Goal: Use online tool/utility

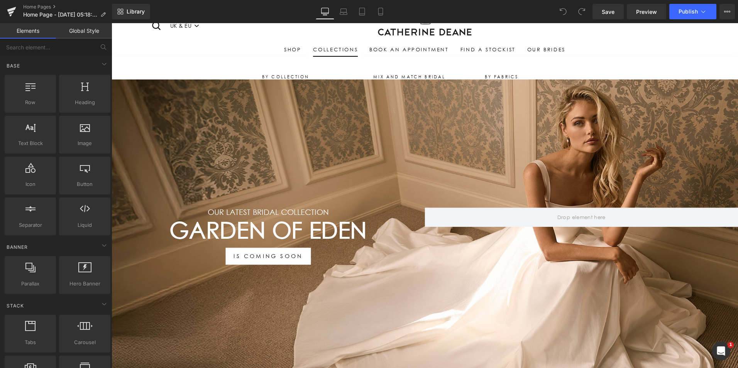
scroll to position [39, 0]
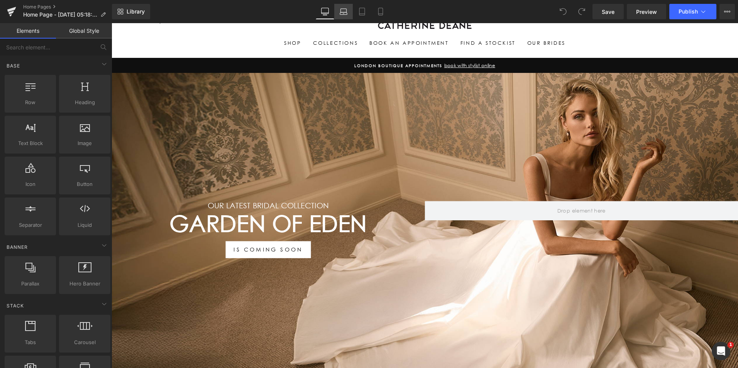
drag, startPoint x: 341, startPoint y: 11, endPoint x: 348, endPoint y: 10, distance: 6.2
click at [342, 10] on icon at bounding box center [344, 12] width 8 height 8
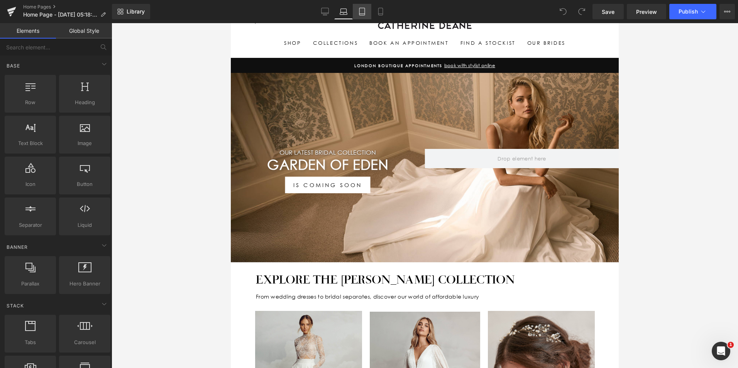
click at [360, 13] on icon at bounding box center [362, 12] width 8 height 8
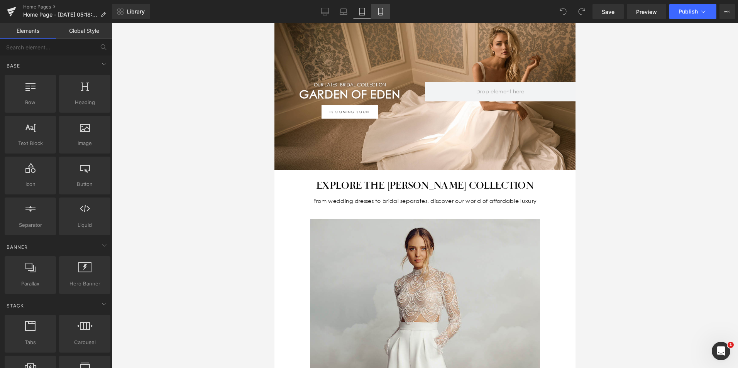
click at [380, 9] on icon at bounding box center [381, 12] width 8 height 8
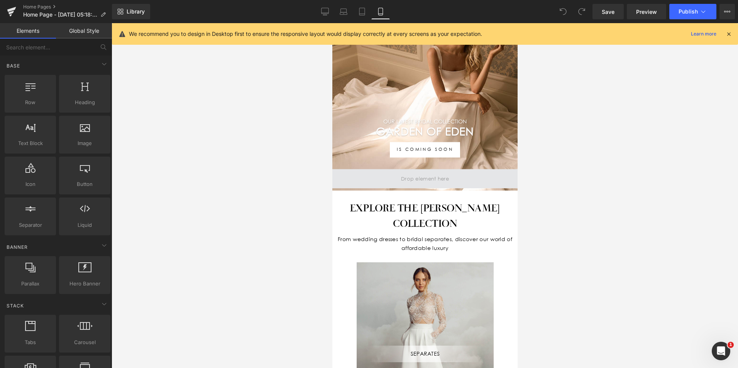
scroll to position [0, 0]
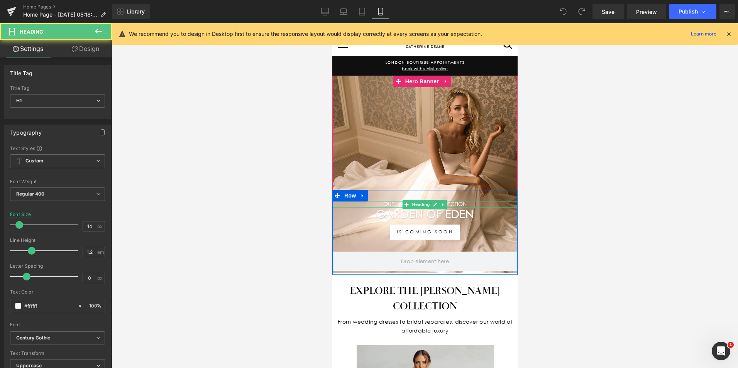
click at [476, 202] on h1 "Our LATEST BRIDAL COLLECTION" at bounding box center [424, 205] width 185 height 7
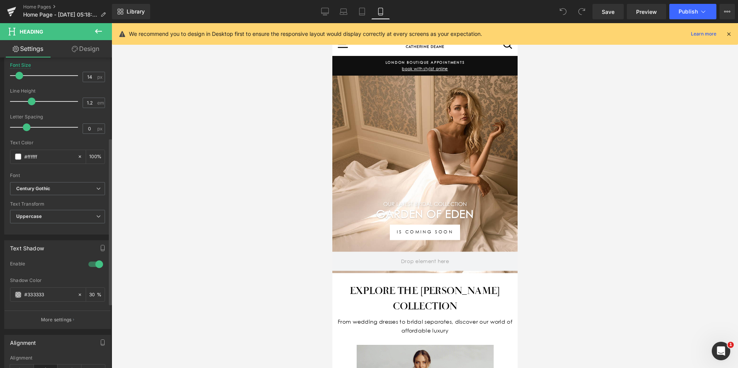
scroll to position [193, 0]
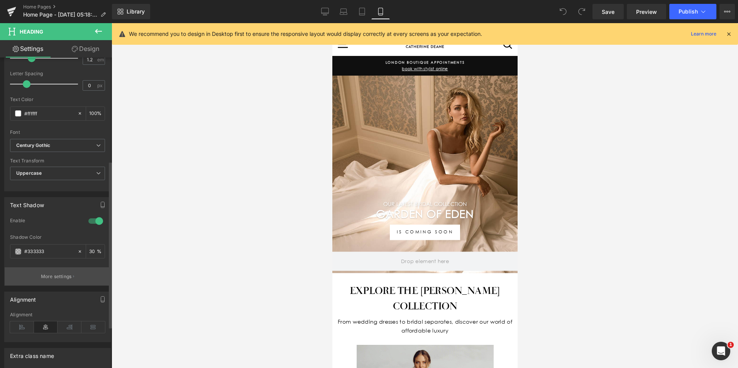
click at [73, 277] on icon "button" at bounding box center [73, 277] width 1 height 4
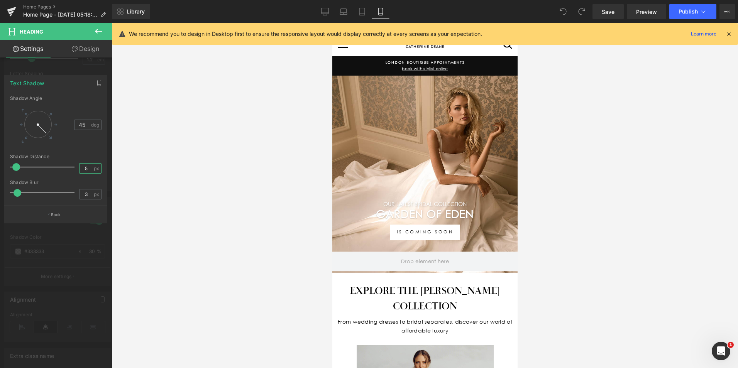
drag, startPoint x: 87, startPoint y: 165, endPoint x: 80, endPoint y: 168, distance: 7.8
click at [80, 168] on input "5" at bounding box center [87, 169] width 14 height 10
type input "1"
click at [607, 12] on span "Save" at bounding box center [608, 12] width 13 height 8
click at [332, 11] on link "Desktop" at bounding box center [325, 11] width 19 height 15
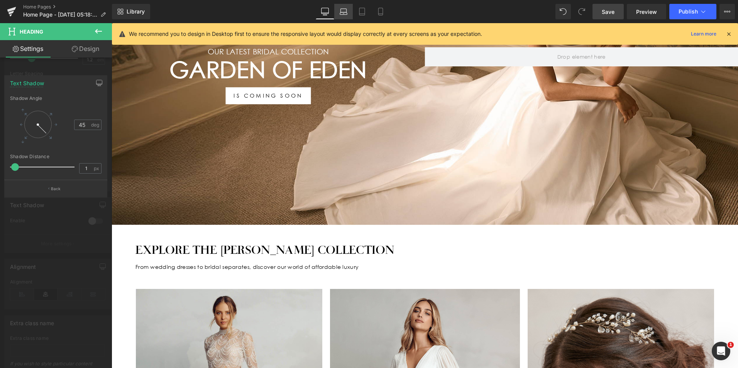
drag, startPoint x: 344, startPoint y: 14, endPoint x: 350, endPoint y: 18, distance: 7.8
click at [344, 14] on icon at bounding box center [344, 12] width 8 height 8
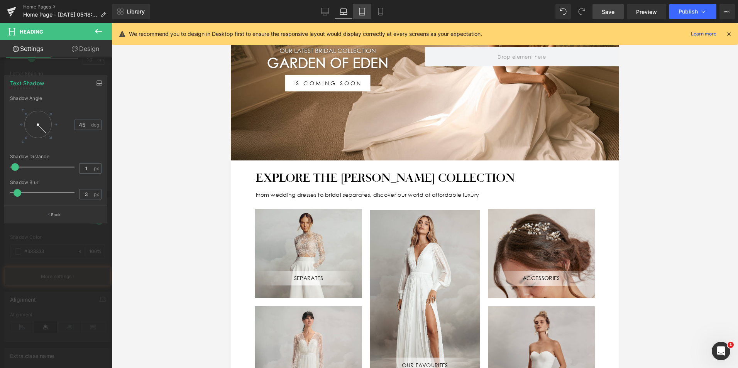
click at [364, 14] on icon at bounding box center [362, 14] width 5 height 0
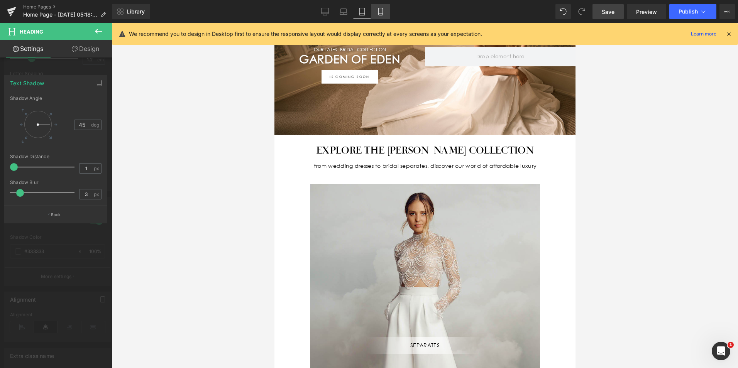
click at [379, 13] on icon at bounding box center [381, 12] width 8 height 8
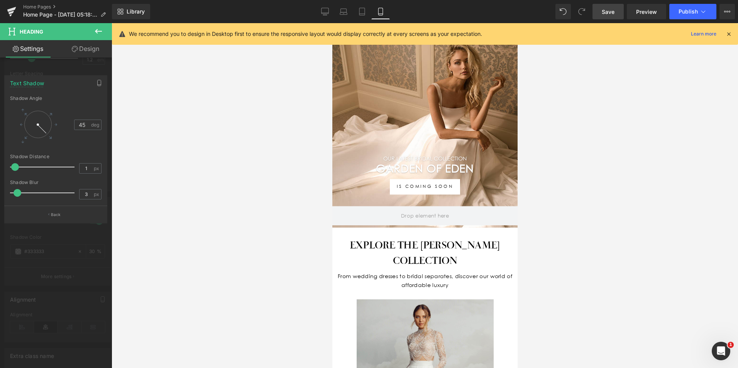
scroll to position [0, 0]
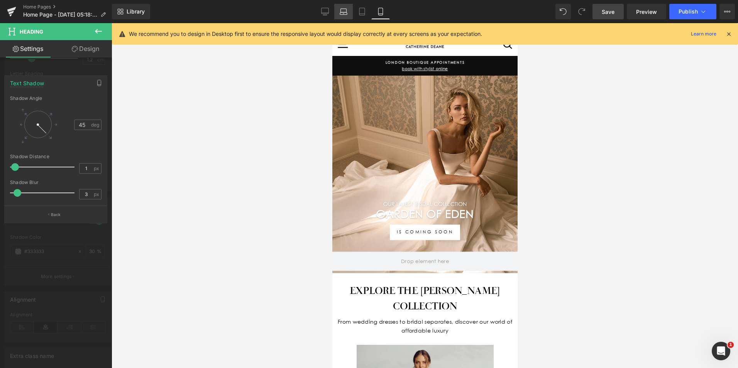
drag, startPoint x: 332, startPoint y: 9, endPoint x: 343, endPoint y: 12, distance: 11.2
click at [332, 8] on link "Desktop" at bounding box center [325, 11] width 19 height 15
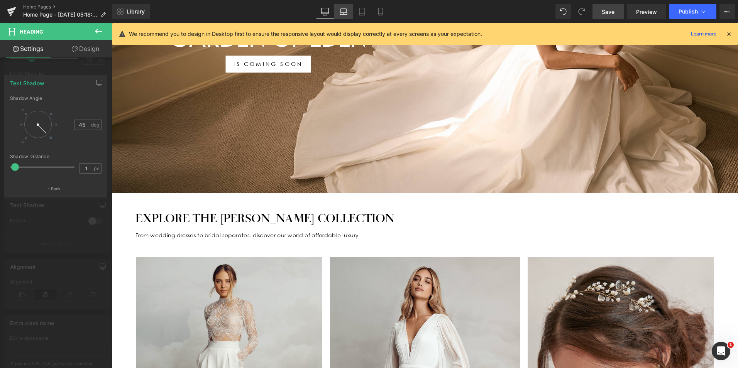
click at [348, 12] on icon at bounding box center [344, 12] width 8 height 8
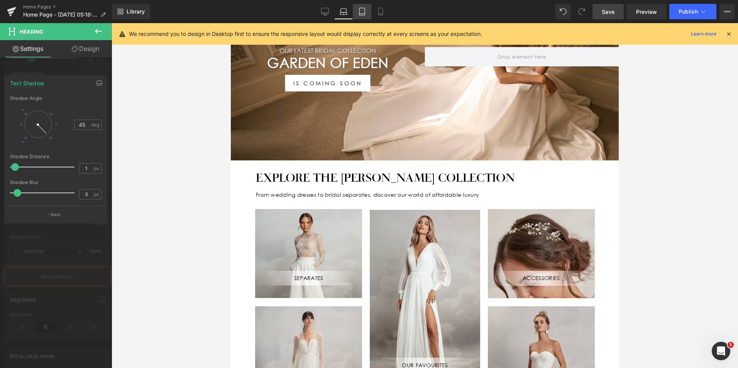
click at [362, 11] on icon at bounding box center [362, 12] width 8 height 8
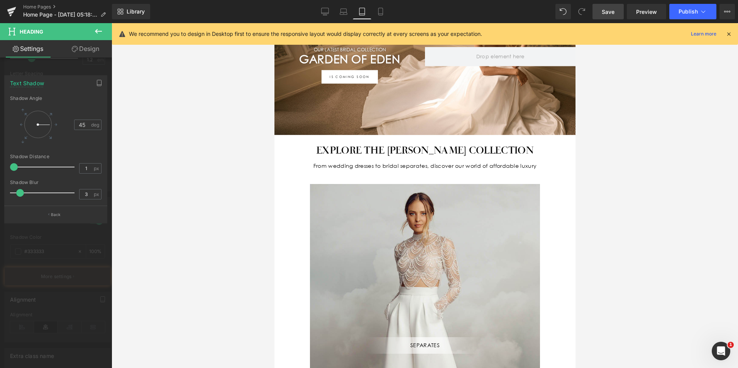
drag, startPoint x: 378, startPoint y: 13, endPoint x: 405, endPoint y: 41, distance: 38.8
click at [378, 12] on icon at bounding box center [381, 12] width 8 height 8
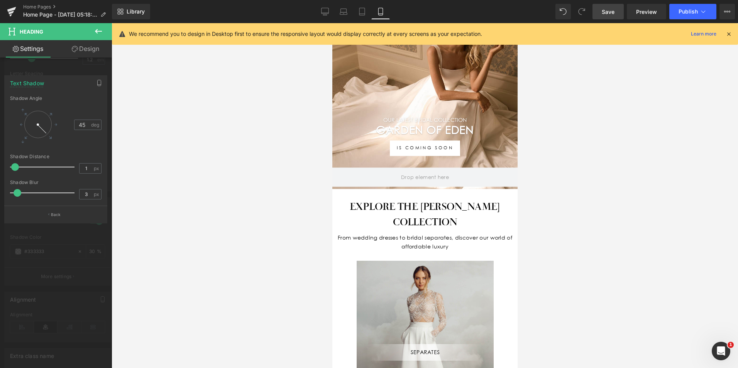
scroll to position [153, 0]
